Goal: Find specific page/section: Find specific page/section

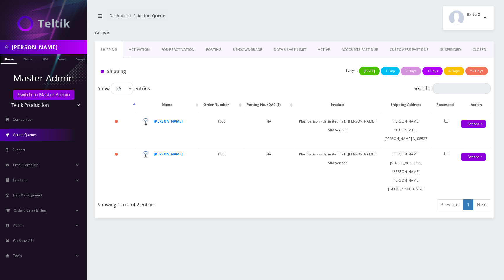
click at [144, 52] on link "Activation" at bounding box center [139, 49] width 32 height 17
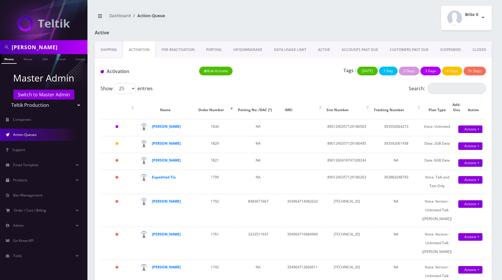
click at [44, 105] on select "Teltik Production My Link Mobile VennMobile Unlimited Advanced LTE [PERSON_NAME…" at bounding box center [44, 105] width 74 height 11
select select "13"
click at [7, 100] on select "Teltik Production My Link Mobile VennMobile Unlimited Advanced LTE [PERSON_NAME…" at bounding box center [44, 105] width 74 height 11
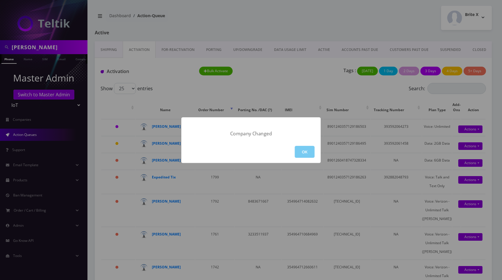
click at [306, 154] on button "OK" at bounding box center [305, 152] width 20 height 12
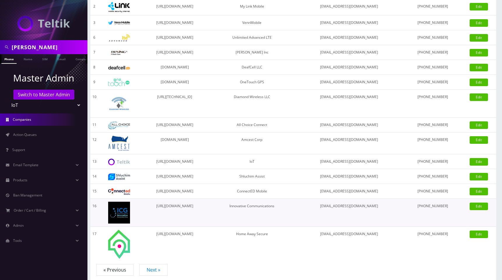
scroll to position [120, 0]
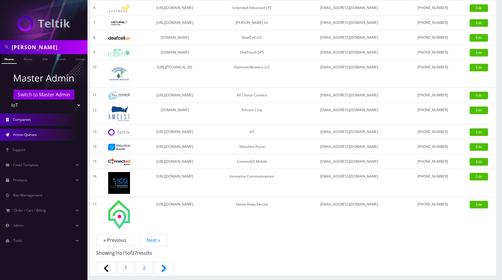
click at [28, 136] on span "Action Queues" at bounding box center [25, 134] width 24 height 5
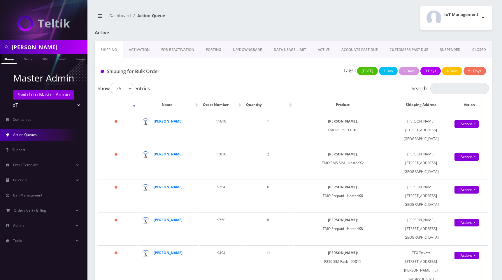
click at [313, 24] on div "IoT Management Logout" at bounding box center [394, 18] width 203 height 24
click at [140, 51] on link "Activation" at bounding box center [139, 49] width 32 height 17
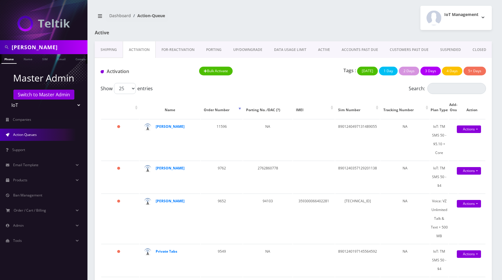
click at [290, 49] on link "DATA USAGE LIMIT" at bounding box center [290, 49] width 44 height 17
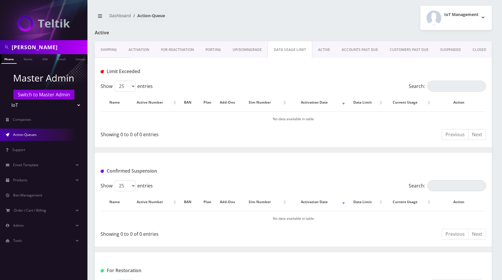
click at [321, 47] on link "ACTIVE" at bounding box center [324, 49] width 24 height 17
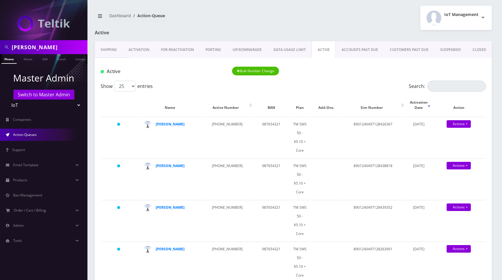
click at [351, 17] on div "IoT Management Logout" at bounding box center [394, 18] width 203 height 24
click at [357, 50] on link "ACCOUNTS PAST DUE" at bounding box center [360, 49] width 48 height 17
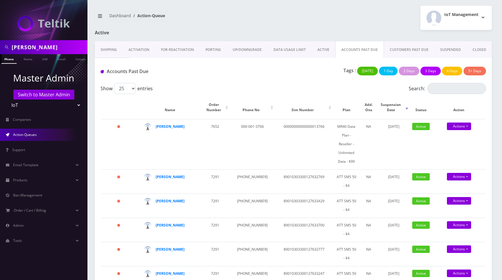
click at [478, 50] on link "CLOSED" at bounding box center [479, 49] width 25 height 17
